Goal: Answer question/provide support: Share knowledge or assist other users

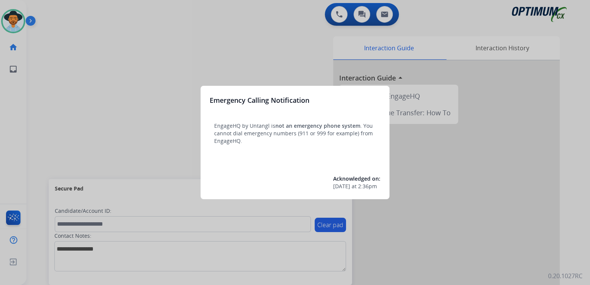
click at [266, 52] on div at bounding box center [295, 142] width 590 height 285
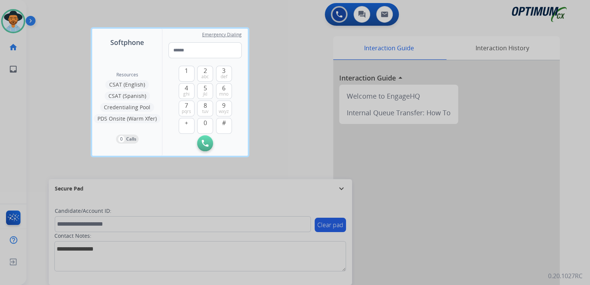
drag, startPoint x: 263, startPoint y: 76, endPoint x: 265, endPoint y: 9, distance: 66.9
click at [263, 73] on div at bounding box center [295, 142] width 590 height 285
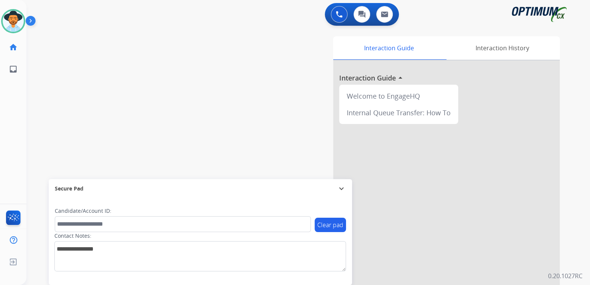
click at [343, 188] on mat-icon "expand_more" at bounding box center [341, 188] width 9 height 9
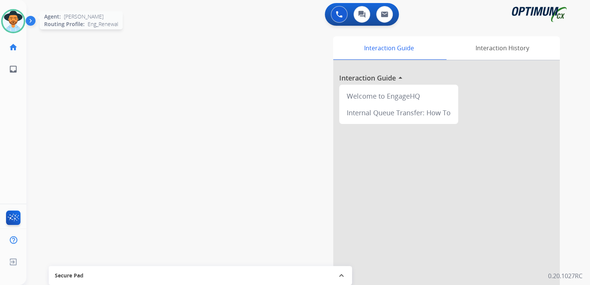
click at [12, 16] on img at bounding box center [13, 21] width 21 height 21
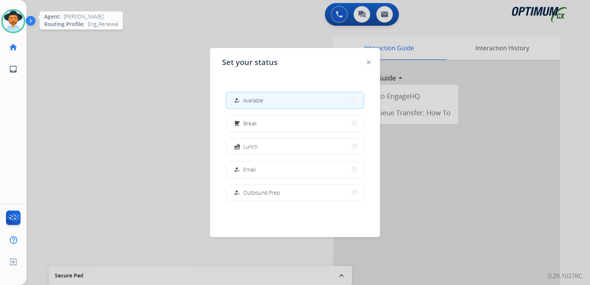
click at [12, 16] on img at bounding box center [13, 21] width 21 height 21
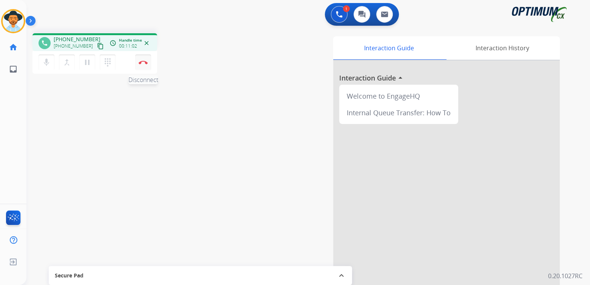
click at [144, 64] on button "Disconnect" at bounding box center [143, 62] width 16 height 16
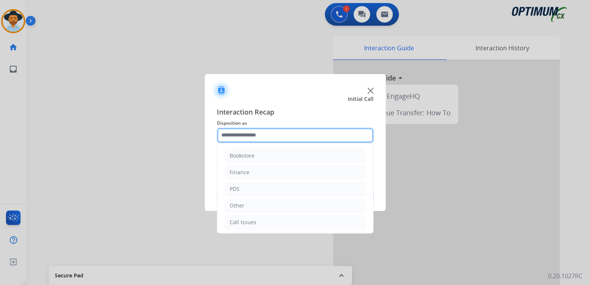
click at [260, 136] on input "text" at bounding box center [295, 135] width 157 height 15
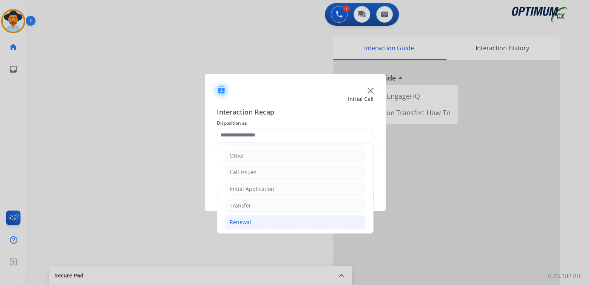
click at [250, 223] on div "Renewal" at bounding box center [241, 222] width 22 height 8
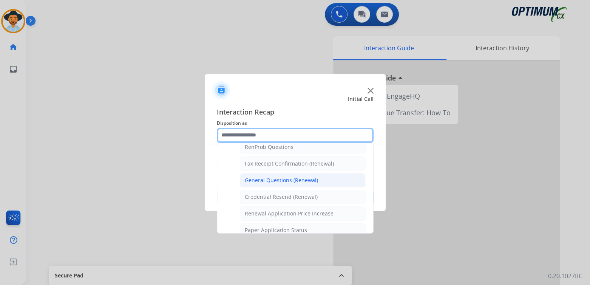
scroll to position [0, 0]
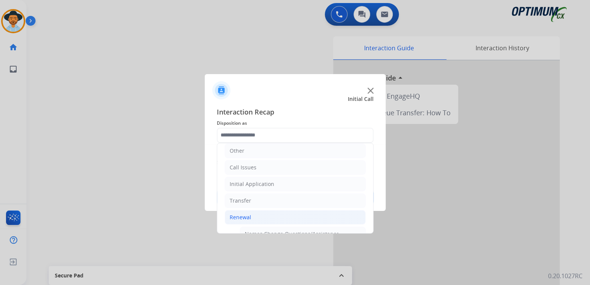
type input "**********"
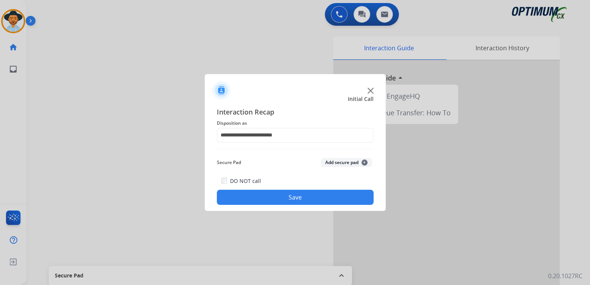
click at [299, 196] on button "Save" at bounding box center [295, 197] width 157 height 15
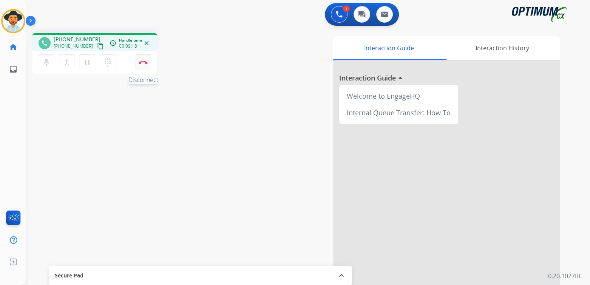
click at [142, 62] on img at bounding box center [143, 62] width 9 height 4
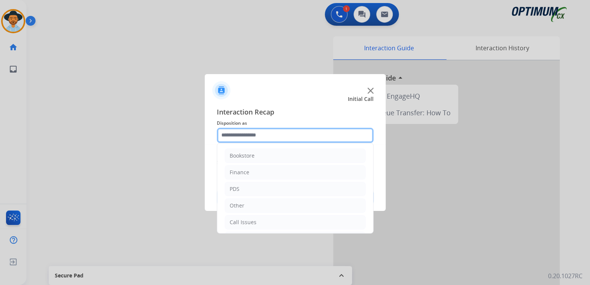
click at [264, 133] on input "text" at bounding box center [295, 135] width 157 height 15
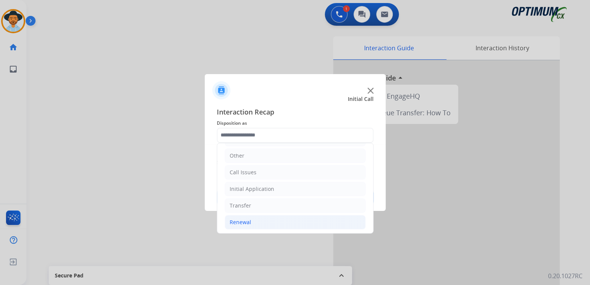
click at [253, 218] on li "Renewal" at bounding box center [295, 222] width 141 height 14
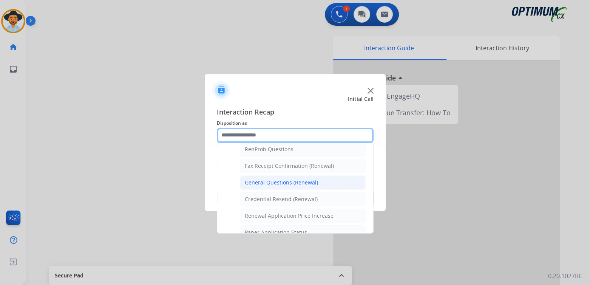
scroll to position [198, 0]
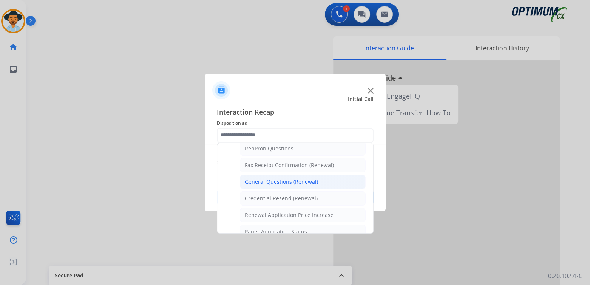
click at [274, 180] on div "General Questions (Renewal)" at bounding box center [281, 182] width 73 height 8
type input "**********"
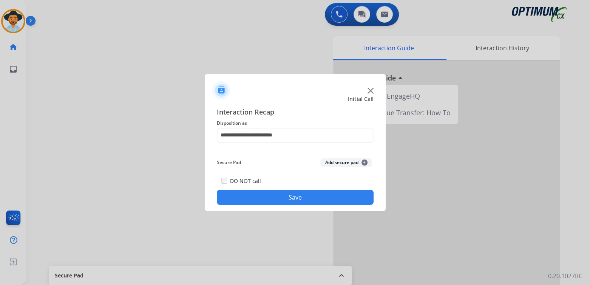
click at [293, 200] on button "Save" at bounding box center [295, 197] width 157 height 15
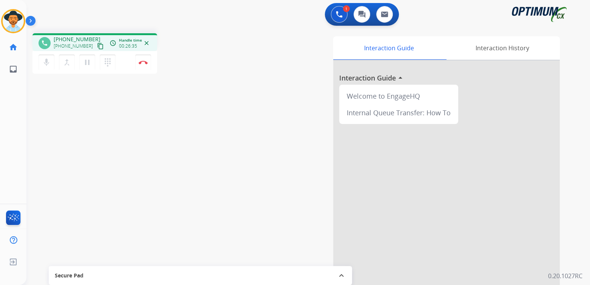
drag, startPoint x: 145, startPoint y: 63, endPoint x: 159, endPoint y: 60, distance: 14.5
click at [145, 63] on img at bounding box center [143, 62] width 9 height 4
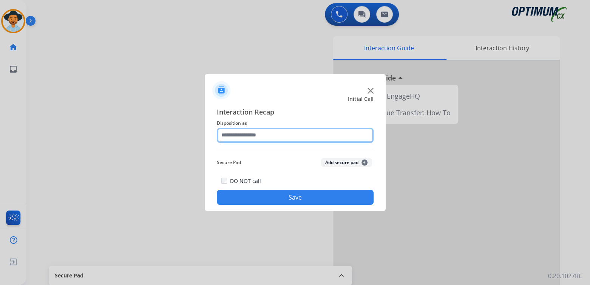
click at [266, 138] on input "text" at bounding box center [295, 135] width 157 height 15
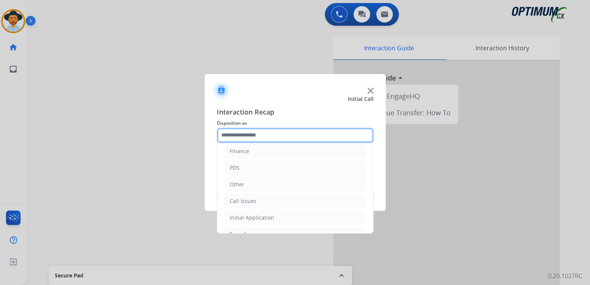
scroll to position [50, 0]
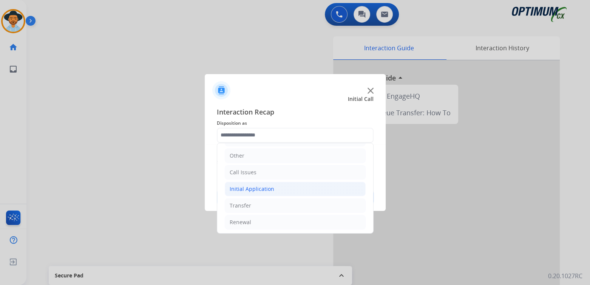
click at [263, 189] on div "Initial Application" at bounding box center [252, 189] width 45 height 8
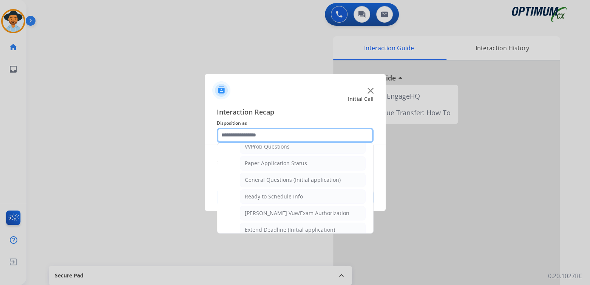
scroll to position [416, 0]
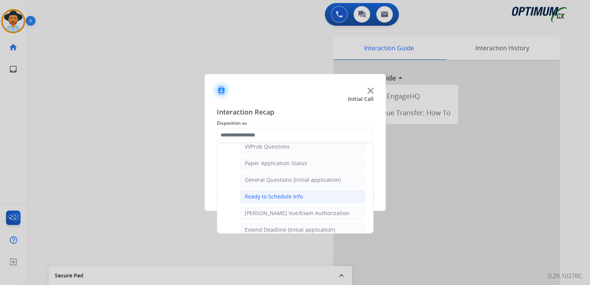
click at [270, 193] on div "Ready to Schedule Info" at bounding box center [274, 197] width 58 height 8
type input "**********"
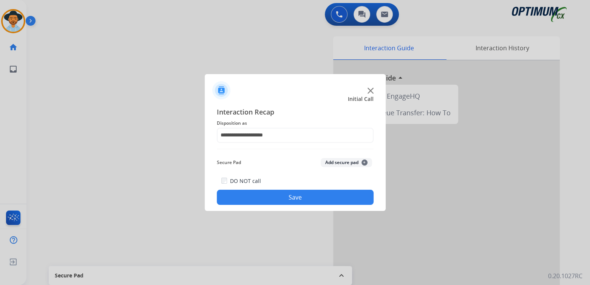
click at [302, 198] on button "Save" at bounding box center [295, 197] width 157 height 15
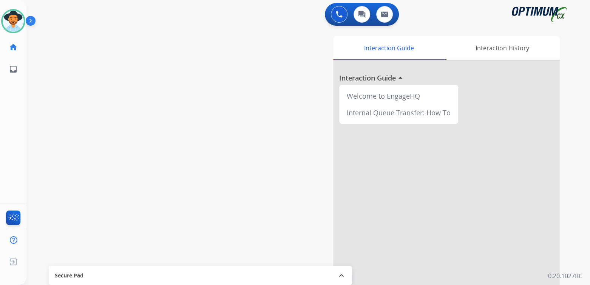
drag, startPoint x: 22, startPoint y: 21, endPoint x: 29, endPoint y: 20, distance: 6.9
click at [22, 21] on img at bounding box center [13, 21] width 21 height 21
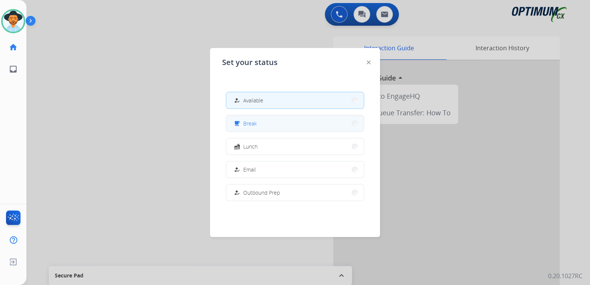
click at [263, 127] on button "free_breakfast Break" at bounding box center [295, 123] width 138 height 16
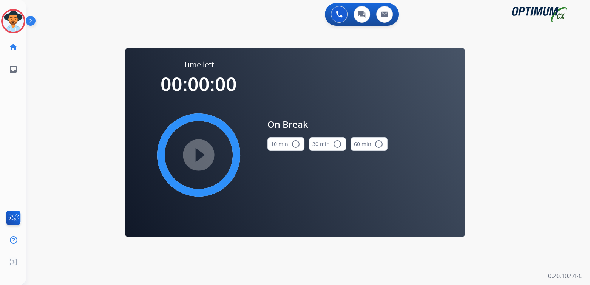
click at [294, 144] on mat-icon "radio_button_unchecked" at bounding box center [295, 143] width 9 height 9
click at [200, 154] on mat-icon "play_circle_filled" at bounding box center [198, 154] width 9 height 9
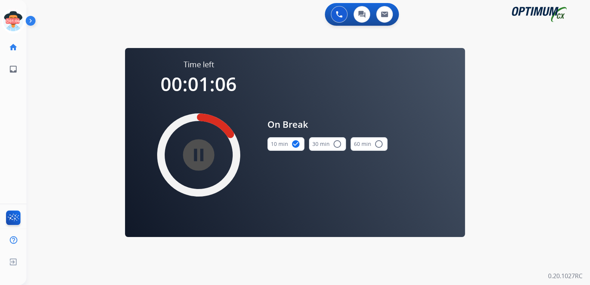
drag, startPoint x: 15, startPoint y: 18, endPoint x: 40, endPoint y: 29, distance: 27.4
click at [15, 19] on icon at bounding box center [13, 21] width 25 height 25
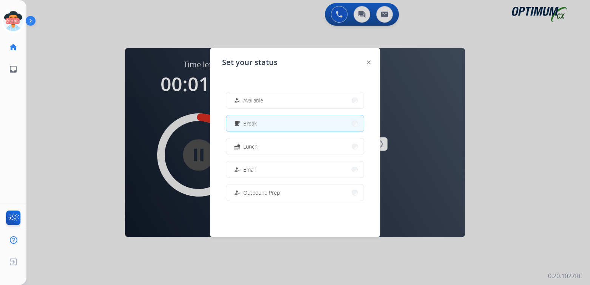
drag, startPoint x: 277, startPoint y: 102, endPoint x: 363, endPoint y: 100, distance: 86.5
click at [283, 100] on button "how_to_reg Available" at bounding box center [295, 100] width 138 height 16
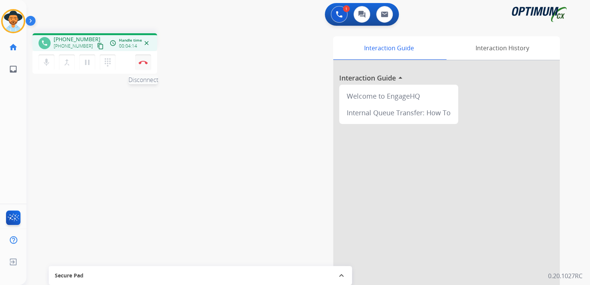
click at [142, 65] on button "Disconnect" at bounding box center [143, 62] width 16 height 16
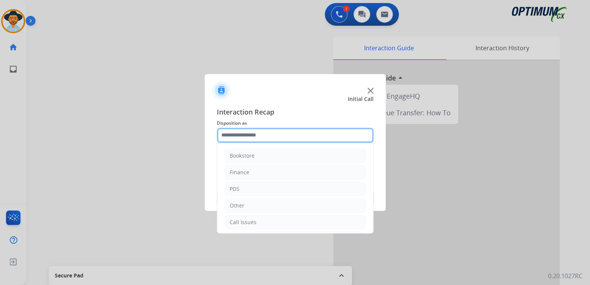
click at [261, 139] on input "text" at bounding box center [295, 135] width 157 height 15
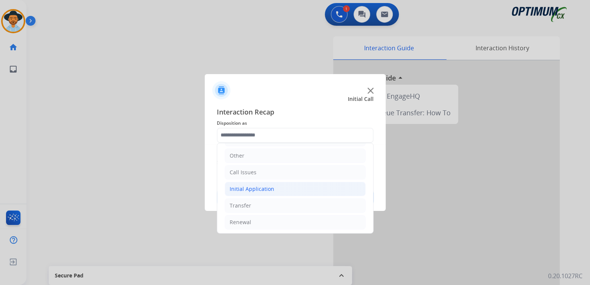
click at [274, 188] on li "Initial Application" at bounding box center [295, 189] width 141 height 14
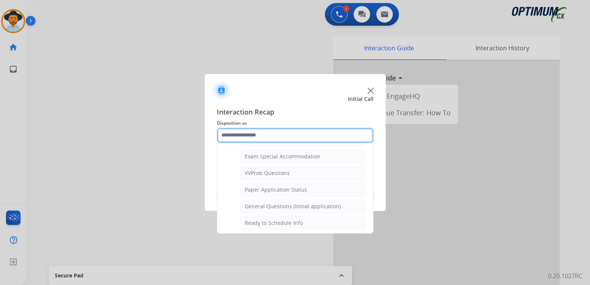
scroll to position [389, 0]
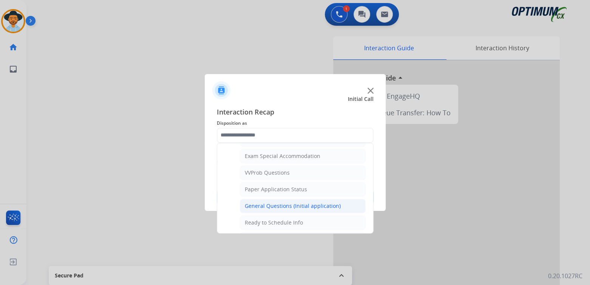
click at [265, 202] on div "General Questions (Initial application)" at bounding box center [293, 206] width 96 height 8
type input "**********"
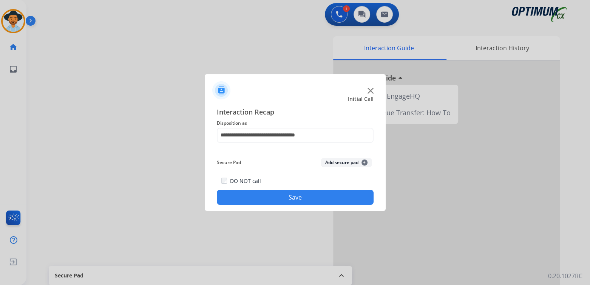
drag, startPoint x: 320, startPoint y: 196, endPoint x: 533, endPoint y: 200, distance: 213.1
click at [320, 196] on button "Save" at bounding box center [295, 197] width 157 height 15
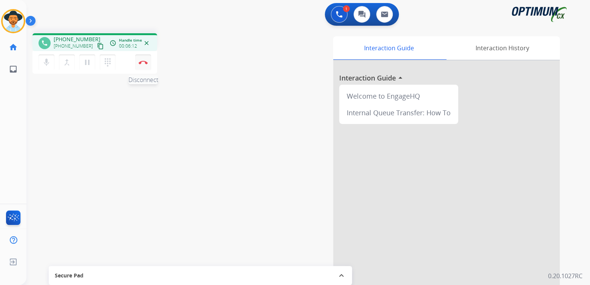
click at [144, 63] on img at bounding box center [143, 62] width 9 height 4
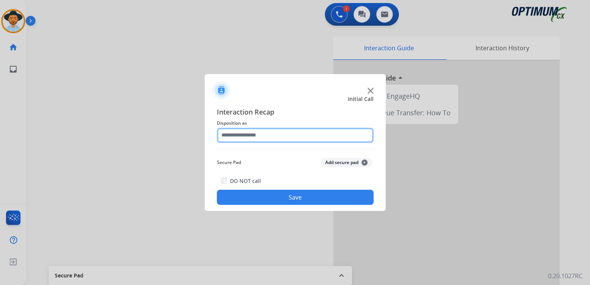
click at [255, 139] on input "text" at bounding box center [295, 135] width 157 height 15
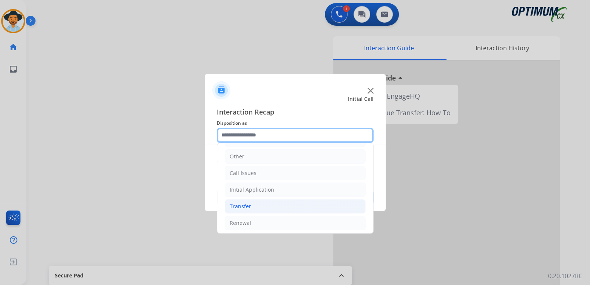
scroll to position [50, 0]
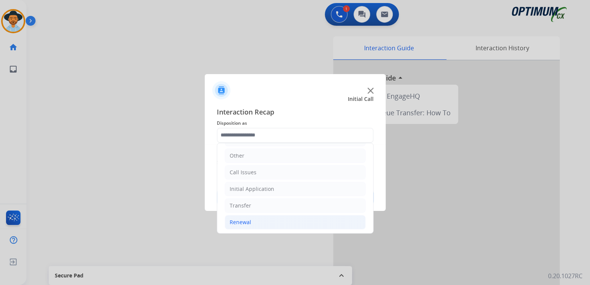
click at [248, 222] on div "Renewal" at bounding box center [241, 222] width 22 height 8
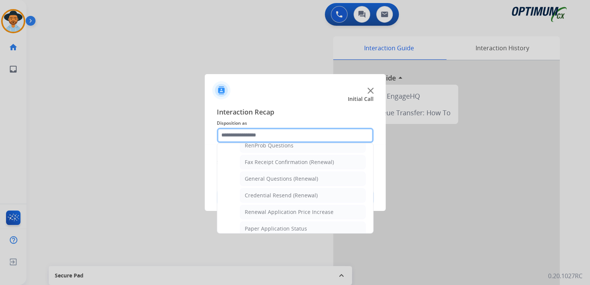
scroll to position [201, 0]
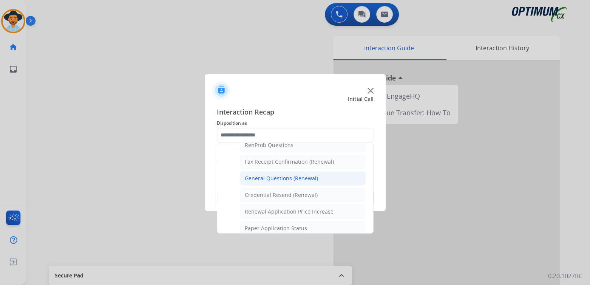
click at [276, 176] on div "General Questions (Renewal)" at bounding box center [281, 179] width 73 height 8
type input "**********"
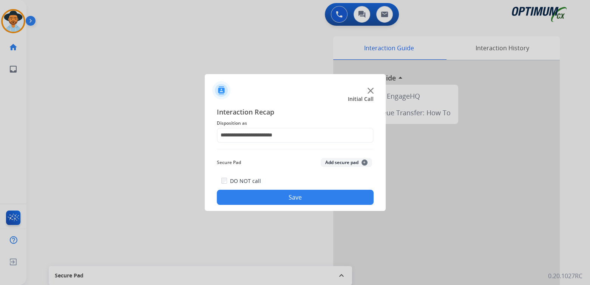
click at [321, 197] on button "Save" at bounding box center [295, 197] width 157 height 15
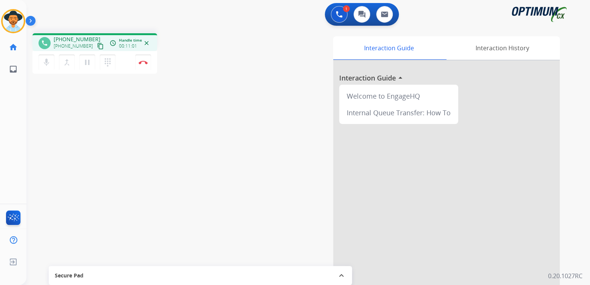
drag, startPoint x: 143, startPoint y: 64, endPoint x: 192, endPoint y: 56, distance: 50.2
click at [143, 64] on img at bounding box center [143, 62] width 9 height 4
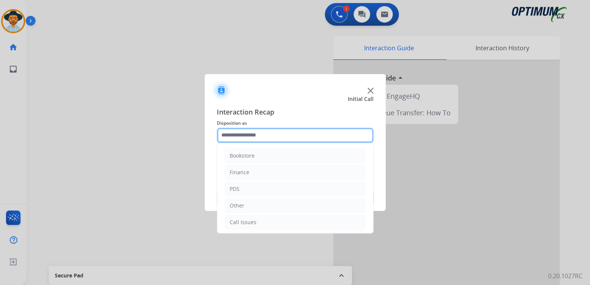
click at [272, 132] on input "text" at bounding box center [295, 135] width 157 height 15
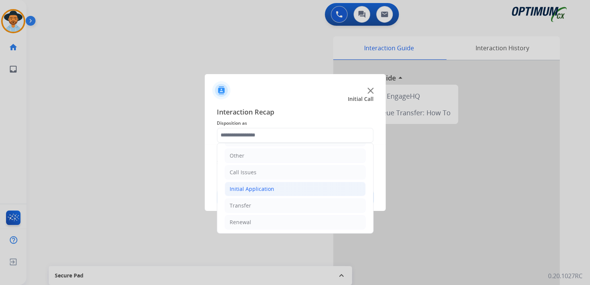
click at [261, 190] on div "Initial Application" at bounding box center [252, 189] width 45 height 8
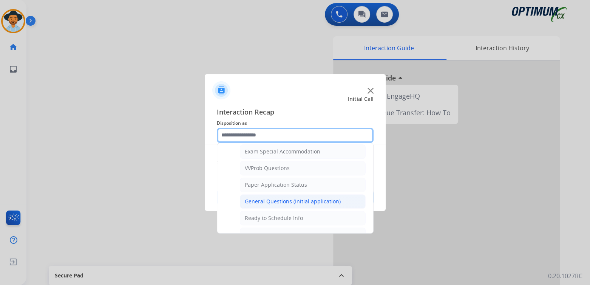
scroll to position [399, 0]
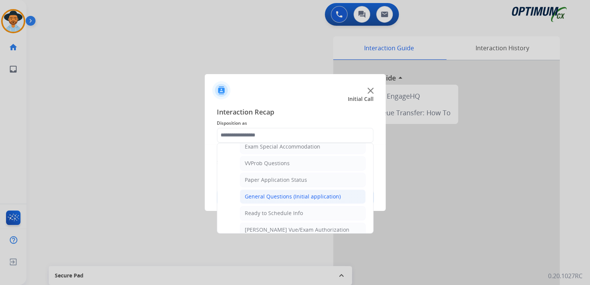
click at [278, 193] on div "General Questions (Initial application)" at bounding box center [293, 197] width 96 height 8
type input "**********"
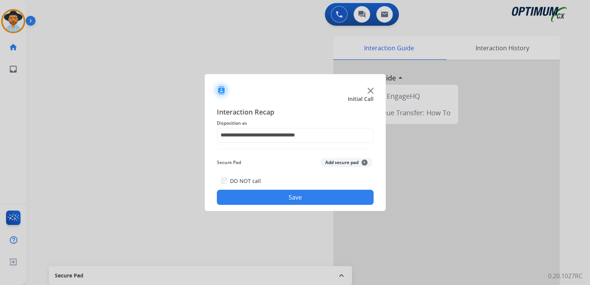
click at [322, 200] on button "Save" at bounding box center [295, 197] width 157 height 15
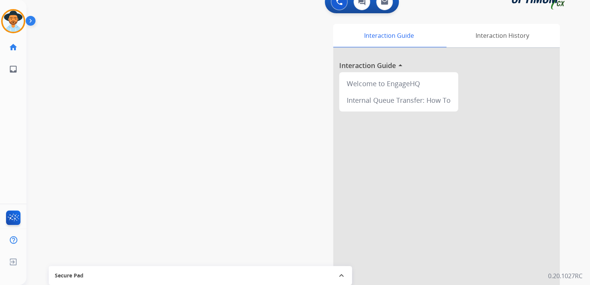
scroll to position [13, 0]
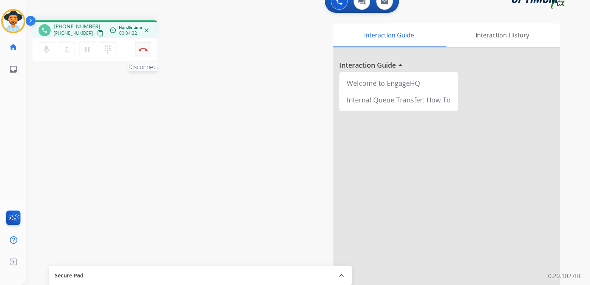
click at [142, 49] on img at bounding box center [143, 50] width 9 height 4
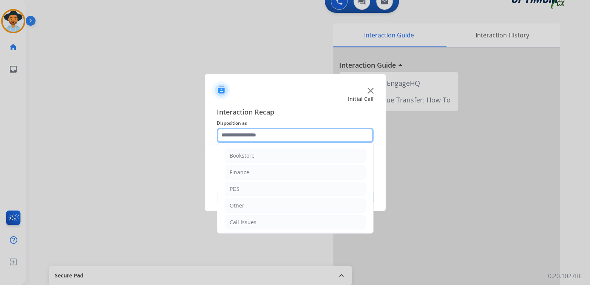
click at [260, 136] on input "text" at bounding box center [295, 135] width 157 height 15
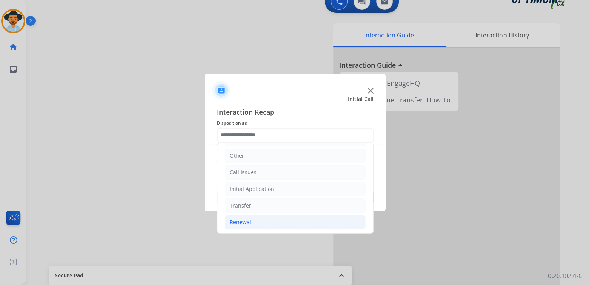
click at [247, 223] on div "Renewal" at bounding box center [241, 222] width 22 height 8
click at [235, 221] on div "Renewal" at bounding box center [241, 222] width 22 height 8
click at [243, 224] on div "Renewal" at bounding box center [241, 222] width 22 height 8
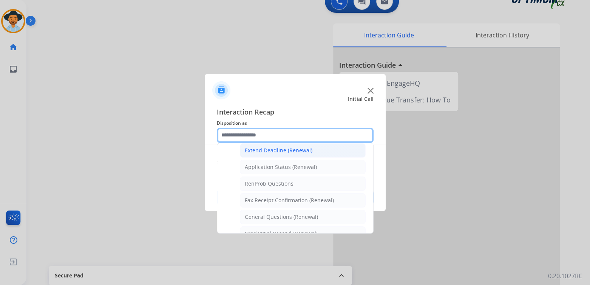
scroll to position [163, 0]
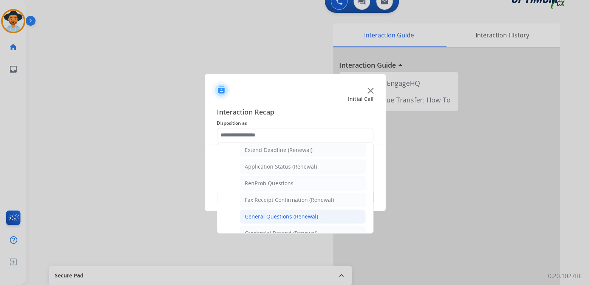
click at [274, 213] on div "General Questions (Renewal)" at bounding box center [281, 217] width 73 height 8
type input "**********"
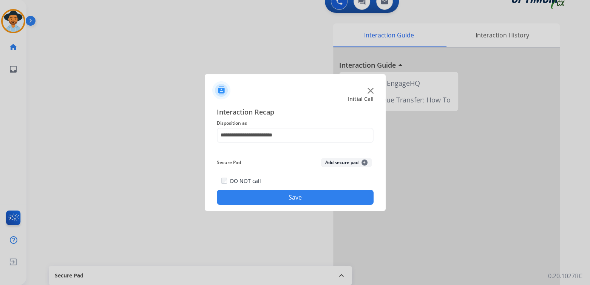
click at [311, 205] on div "**********" at bounding box center [295, 155] width 181 height 111
click at [304, 196] on button "Save" at bounding box center [295, 197] width 157 height 15
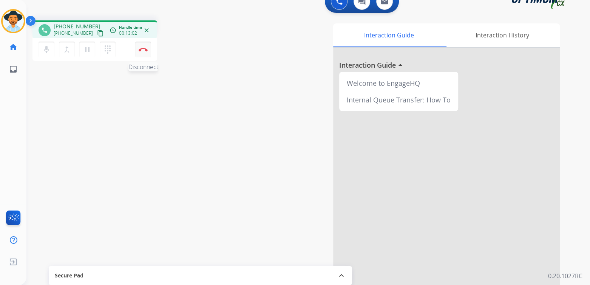
click at [142, 49] on img at bounding box center [143, 50] width 9 height 4
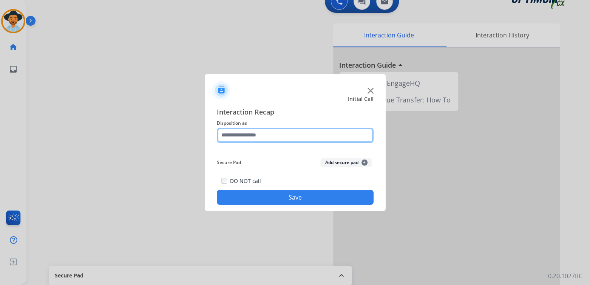
click at [259, 137] on input "text" at bounding box center [295, 135] width 157 height 15
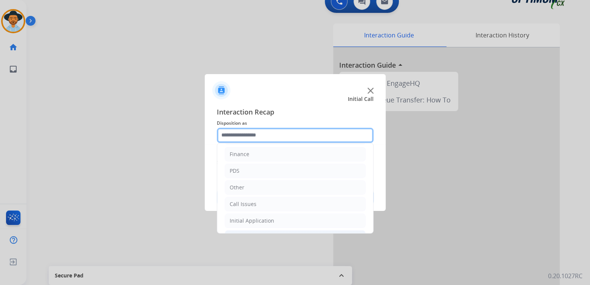
scroll to position [50, 0]
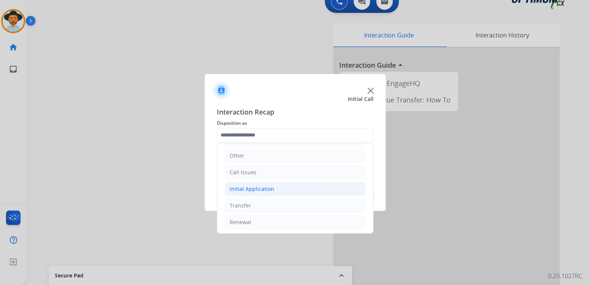
click at [258, 188] on div "Initial Application" at bounding box center [252, 189] width 45 height 8
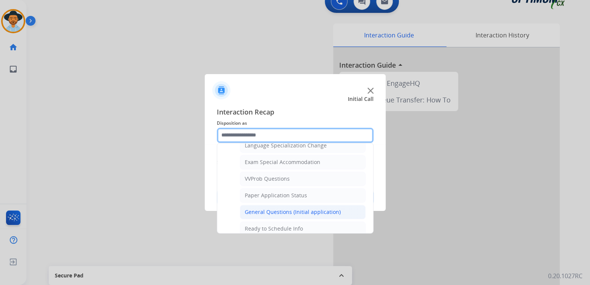
scroll to position [384, 0]
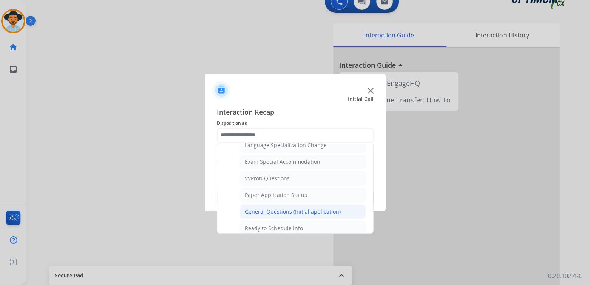
click at [291, 209] on div "General Questions (Initial application)" at bounding box center [293, 212] width 96 height 8
type input "**********"
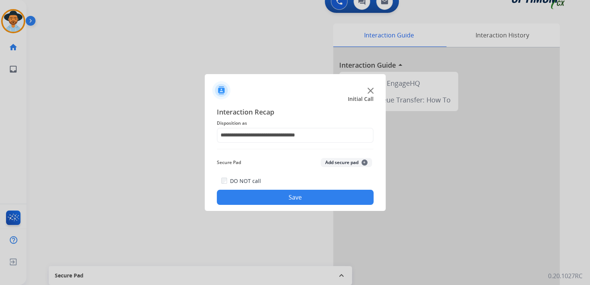
click at [315, 200] on button "Save" at bounding box center [295, 197] width 157 height 15
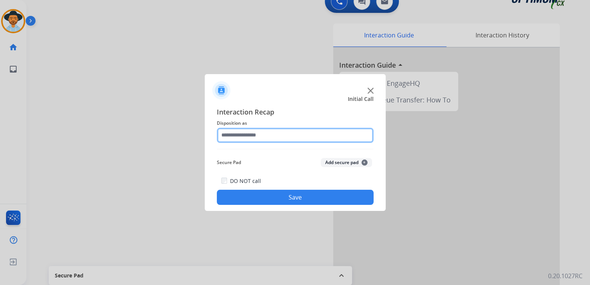
click at [266, 133] on input "text" at bounding box center [295, 135] width 157 height 15
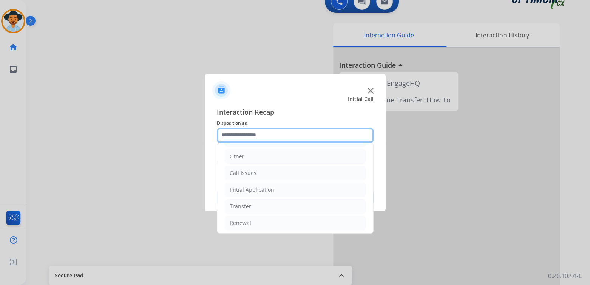
scroll to position [50, 0]
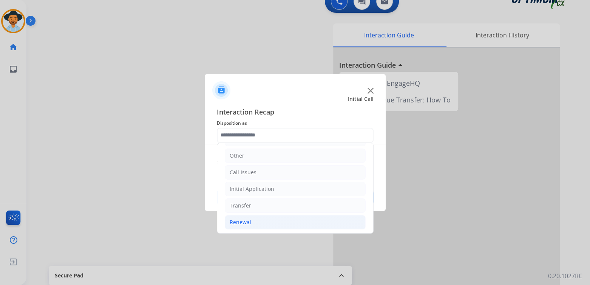
click at [249, 223] on div "Renewal" at bounding box center [241, 222] width 22 height 8
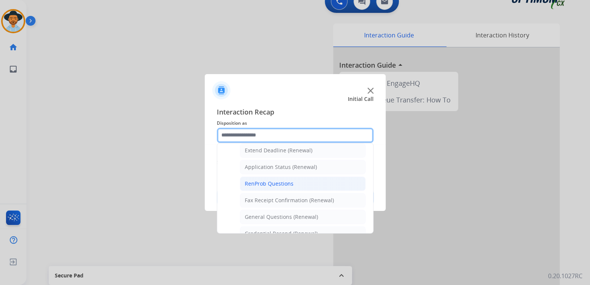
scroll to position [163, 0]
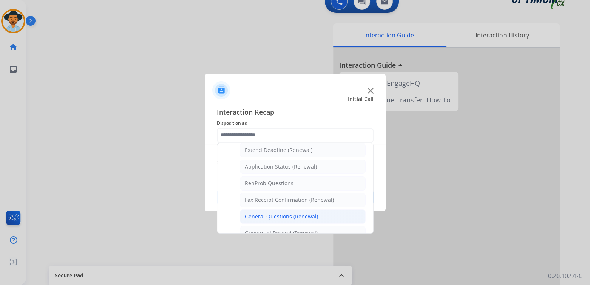
click at [274, 214] on div "General Questions (Renewal)" at bounding box center [281, 217] width 73 height 8
type input "**********"
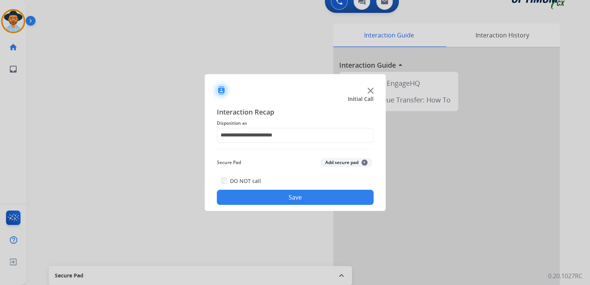
click at [304, 189] on div "DO NOT call Save" at bounding box center [295, 190] width 157 height 29
click at [311, 198] on button "Save" at bounding box center [295, 197] width 157 height 15
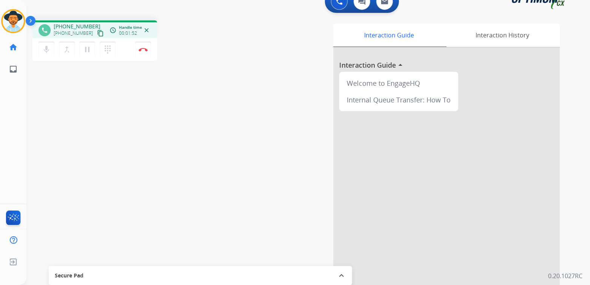
drag, startPoint x: 144, startPoint y: 49, endPoint x: 174, endPoint y: 50, distance: 30.2
click at [144, 49] on img at bounding box center [143, 50] width 9 height 4
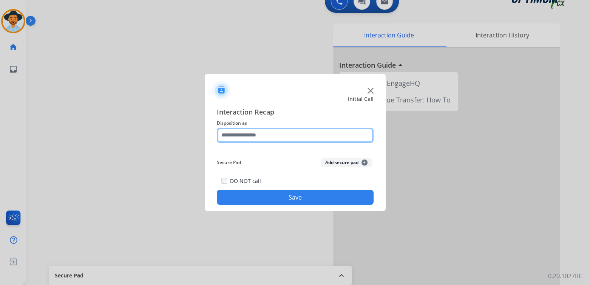
click at [250, 135] on input "text" at bounding box center [295, 135] width 157 height 15
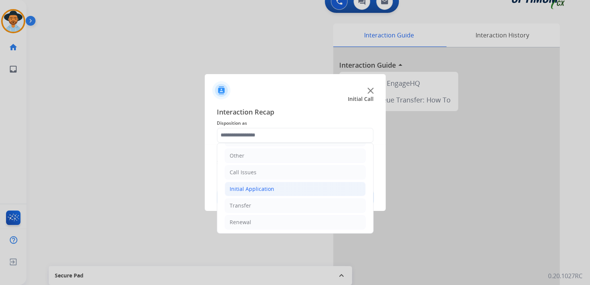
click at [263, 187] on div "Initial Application" at bounding box center [252, 189] width 45 height 8
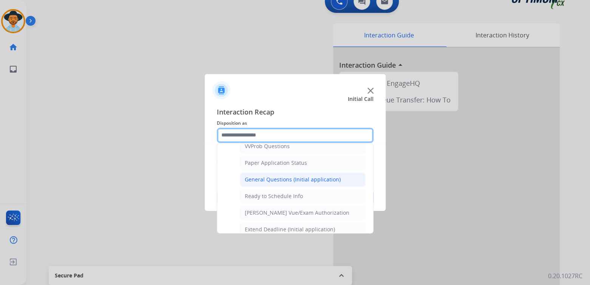
scroll to position [416, 0]
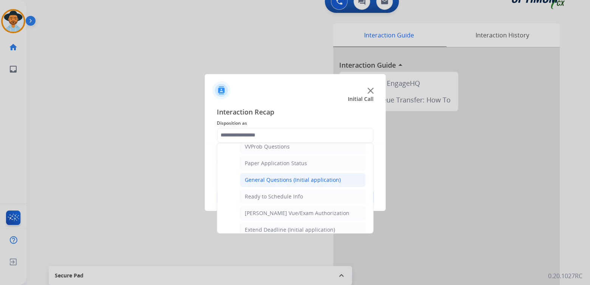
click at [269, 177] on div "General Questions (Initial application)" at bounding box center [293, 180] width 96 height 8
type input "**********"
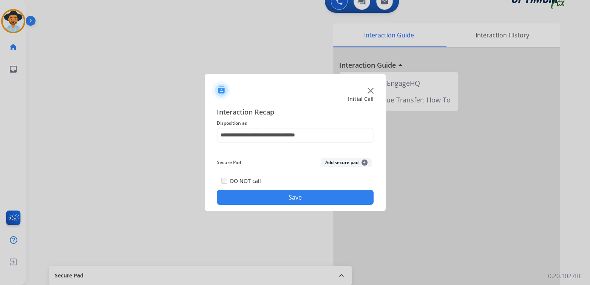
click at [286, 197] on button "Save" at bounding box center [295, 197] width 157 height 15
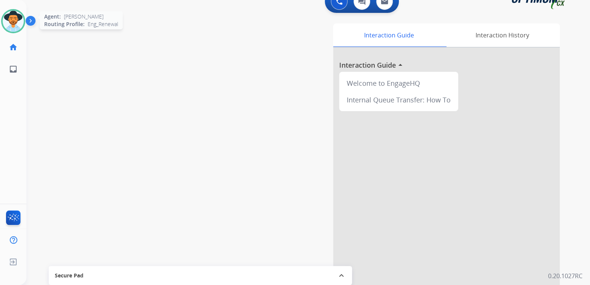
click at [8, 19] on img at bounding box center [13, 21] width 21 height 21
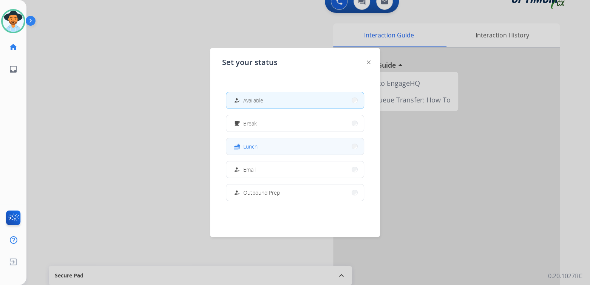
click at [271, 148] on button "fastfood Lunch" at bounding box center [295, 146] width 138 height 16
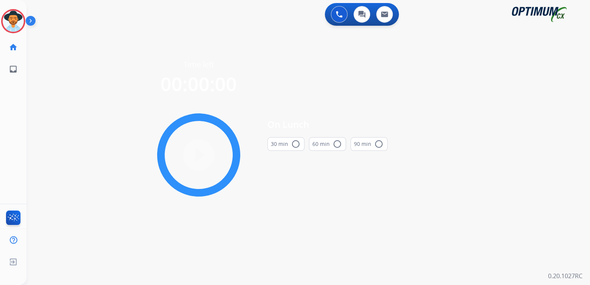
scroll to position [0, 0]
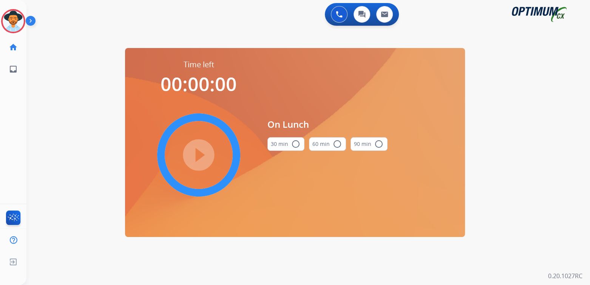
click at [295, 144] on mat-icon "radio_button_unchecked" at bounding box center [295, 143] width 9 height 9
click at [201, 150] on mat-icon "play_circle_filled" at bounding box center [198, 154] width 9 height 9
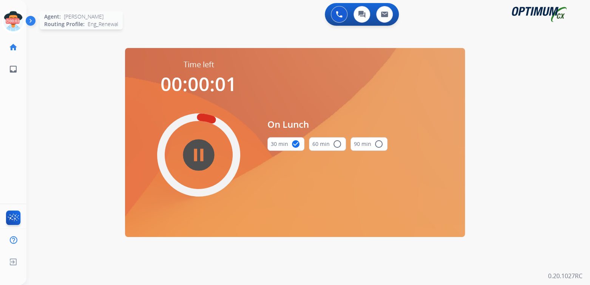
drag, startPoint x: 20, startPoint y: 20, endPoint x: 24, endPoint y: 20, distance: 4.2
click at [20, 20] on icon at bounding box center [13, 21] width 25 height 25
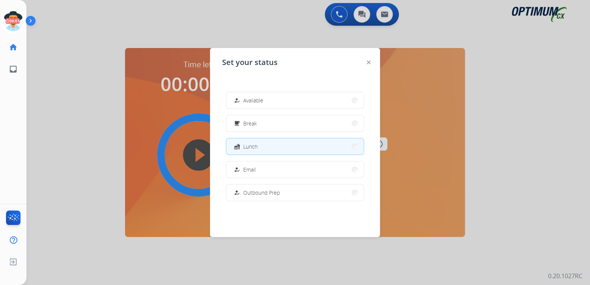
drag, startPoint x: 261, startPoint y: 97, endPoint x: 263, endPoint y: 100, distance: 3.9
click at [263, 99] on span "Available" at bounding box center [253, 100] width 20 height 8
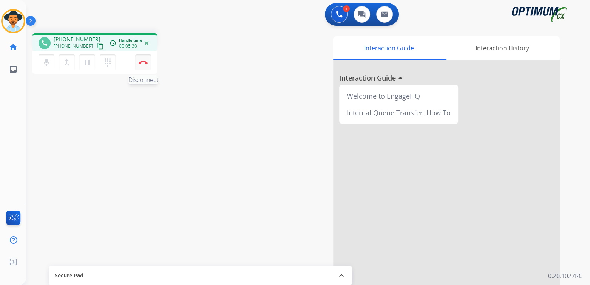
drag, startPoint x: 144, startPoint y: 62, endPoint x: 148, endPoint y: 62, distance: 4.2
click at [144, 62] on img at bounding box center [143, 62] width 9 height 4
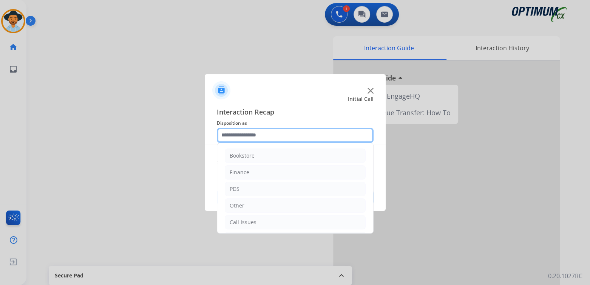
click at [265, 138] on input "text" at bounding box center [295, 135] width 157 height 15
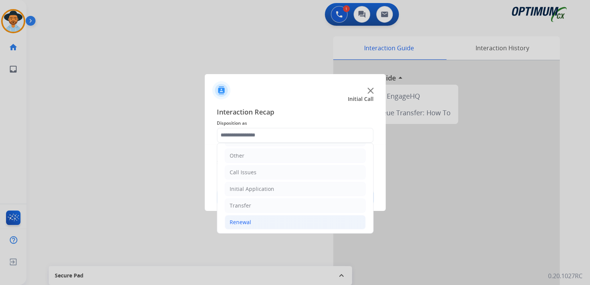
click at [263, 224] on li "Renewal" at bounding box center [295, 222] width 141 height 14
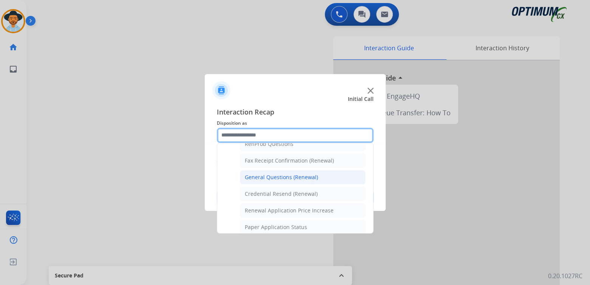
scroll to position [202, 0]
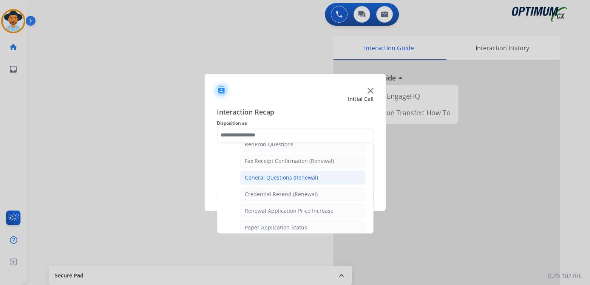
click at [271, 174] on div "General Questions (Renewal)" at bounding box center [281, 178] width 73 height 8
type input "**********"
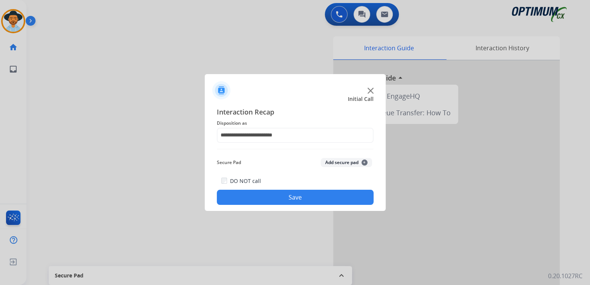
click at [298, 196] on button "Save" at bounding box center [295, 197] width 157 height 15
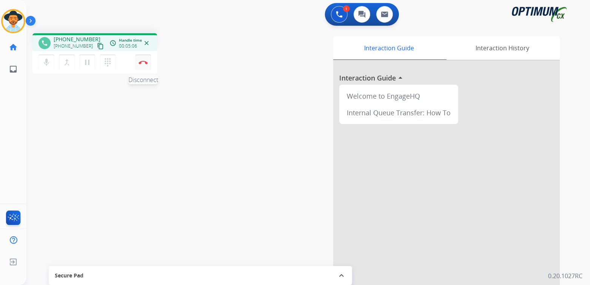
click at [145, 62] on img at bounding box center [143, 62] width 9 height 4
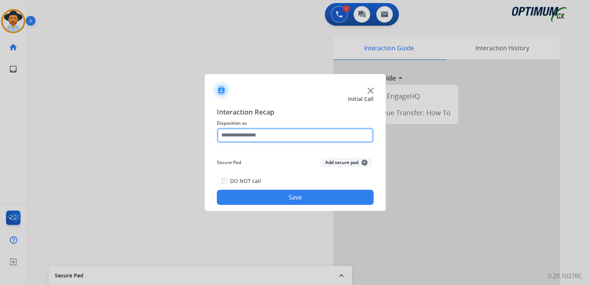
drag, startPoint x: 277, startPoint y: 136, endPoint x: 274, endPoint y: 139, distance: 4.8
click at [277, 139] on input "text" at bounding box center [295, 135] width 157 height 15
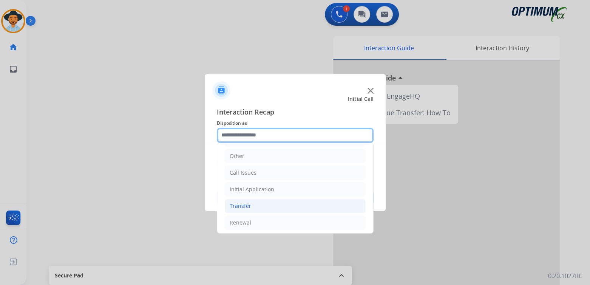
scroll to position [50, 0]
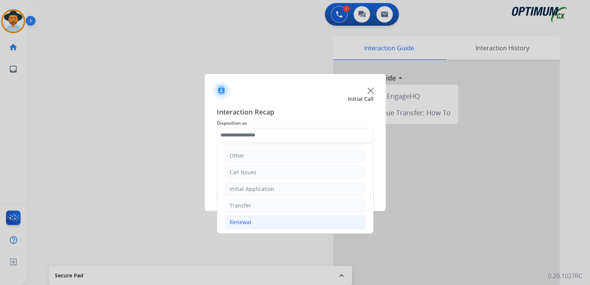
click at [255, 221] on li "Renewal" at bounding box center [295, 222] width 141 height 14
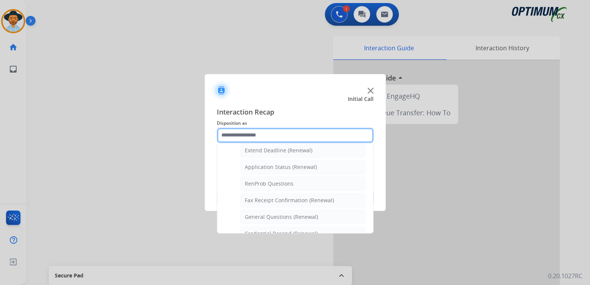
scroll to position [163, 0]
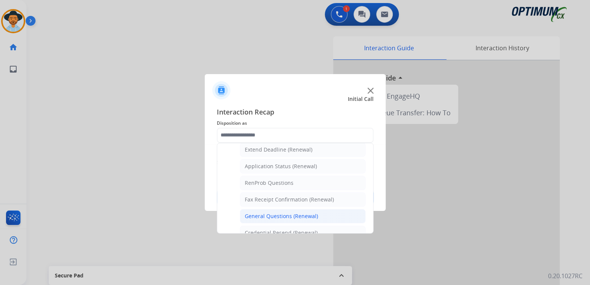
click at [289, 214] on div "General Questions (Renewal)" at bounding box center [281, 216] width 73 height 8
type input "**********"
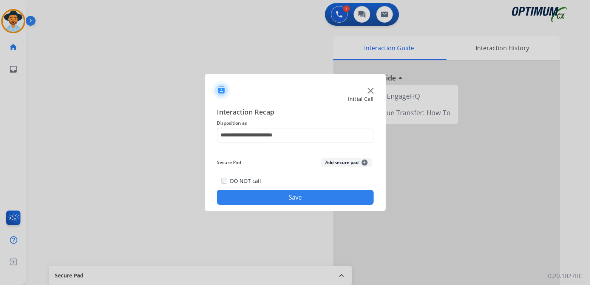
drag, startPoint x: 303, startPoint y: 194, endPoint x: 376, endPoint y: 220, distance: 77.9
click at [303, 194] on button "Save" at bounding box center [295, 197] width 157 height 15
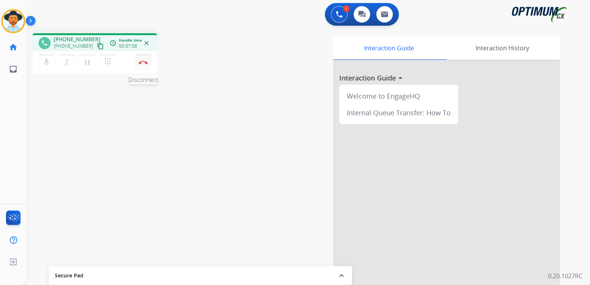
click at [144, 64] on button "Disconnect" at bounding box center [143, 62] width 16 height 16
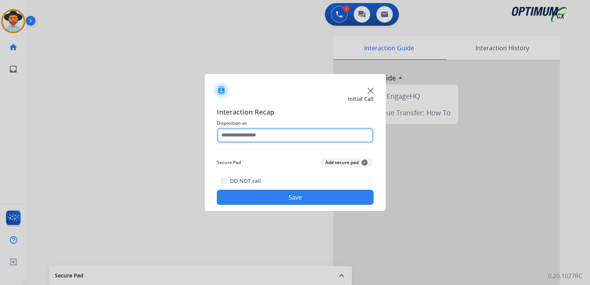
click at [267, 133] on input "text" at bounding box center [295, 135] width 157 height 15
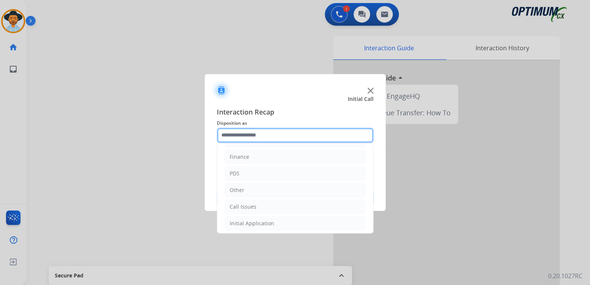
scroll to position [50, 0]
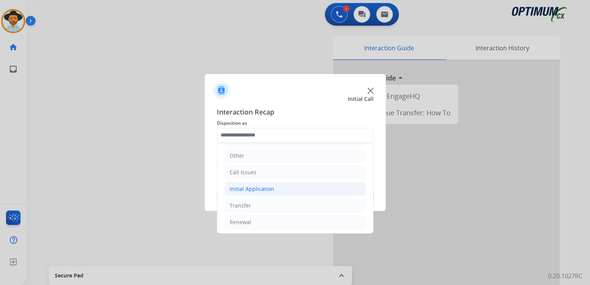
click at [261, 188] on div "Initial Application" at bounding box center [252, 189] width 45 height 8
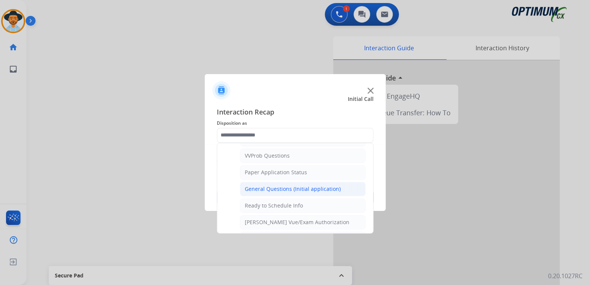
scroll to position [408, 0]
click at [292, 183] on div "General Questions (Initial application)" at bounding box center [293, 187] width 96 height 8
type input "**********"
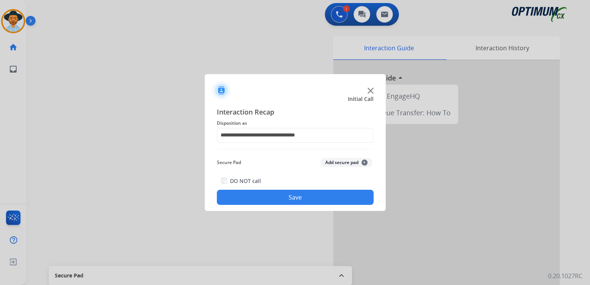
click at [341, 192] on button "Save" at bounding box center [295, 197] width 157 height 15
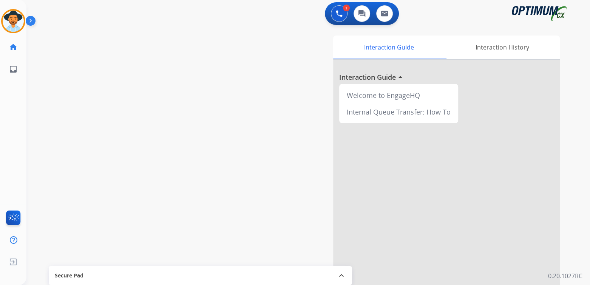
scroll to position [2, 0]
